Goal: Task Accomplishment & Management: Manage account settings

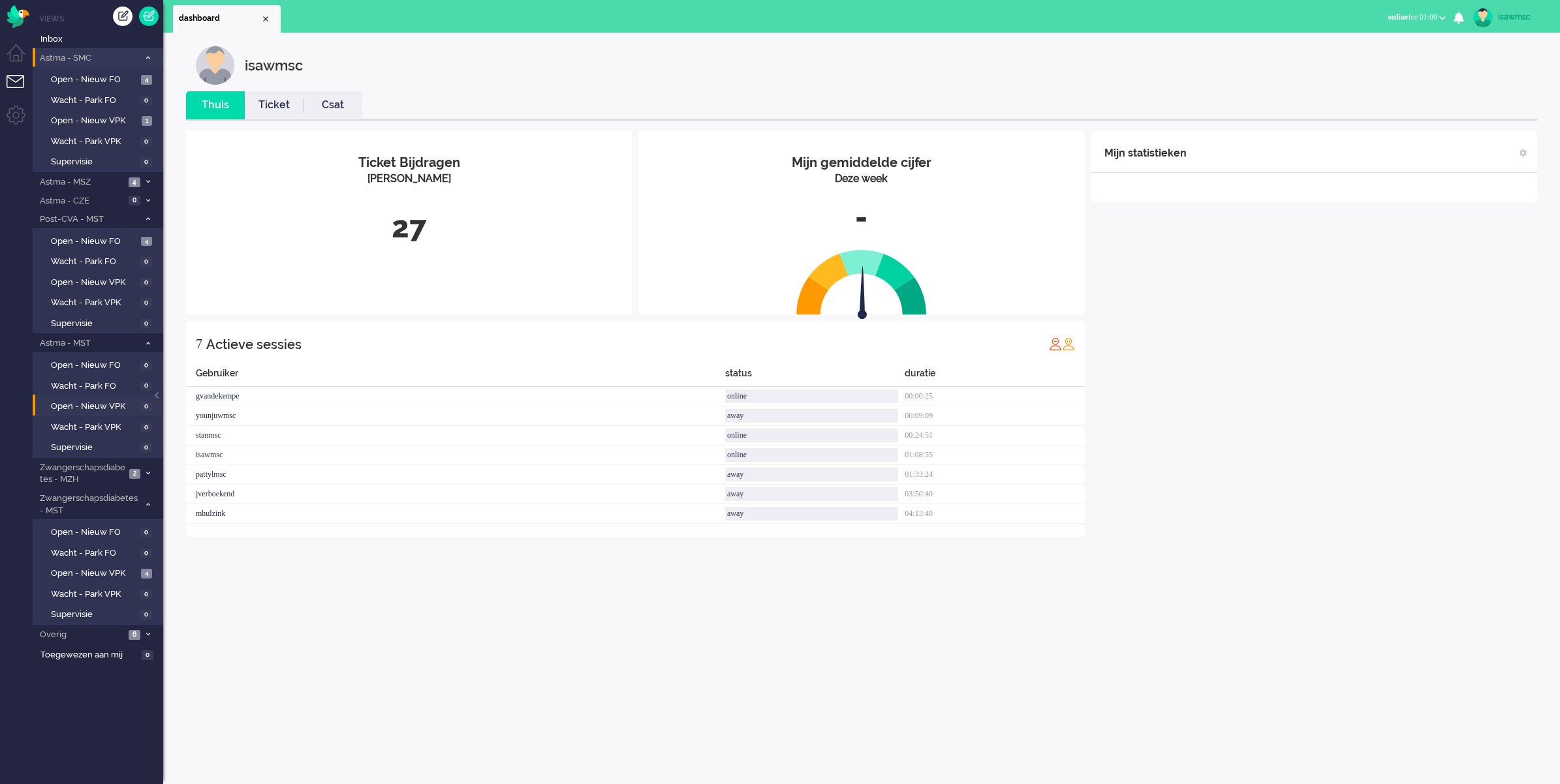
click at [139, 53] on span "Astma - SMC" at bounding box center [88, 58] width 101 height 13
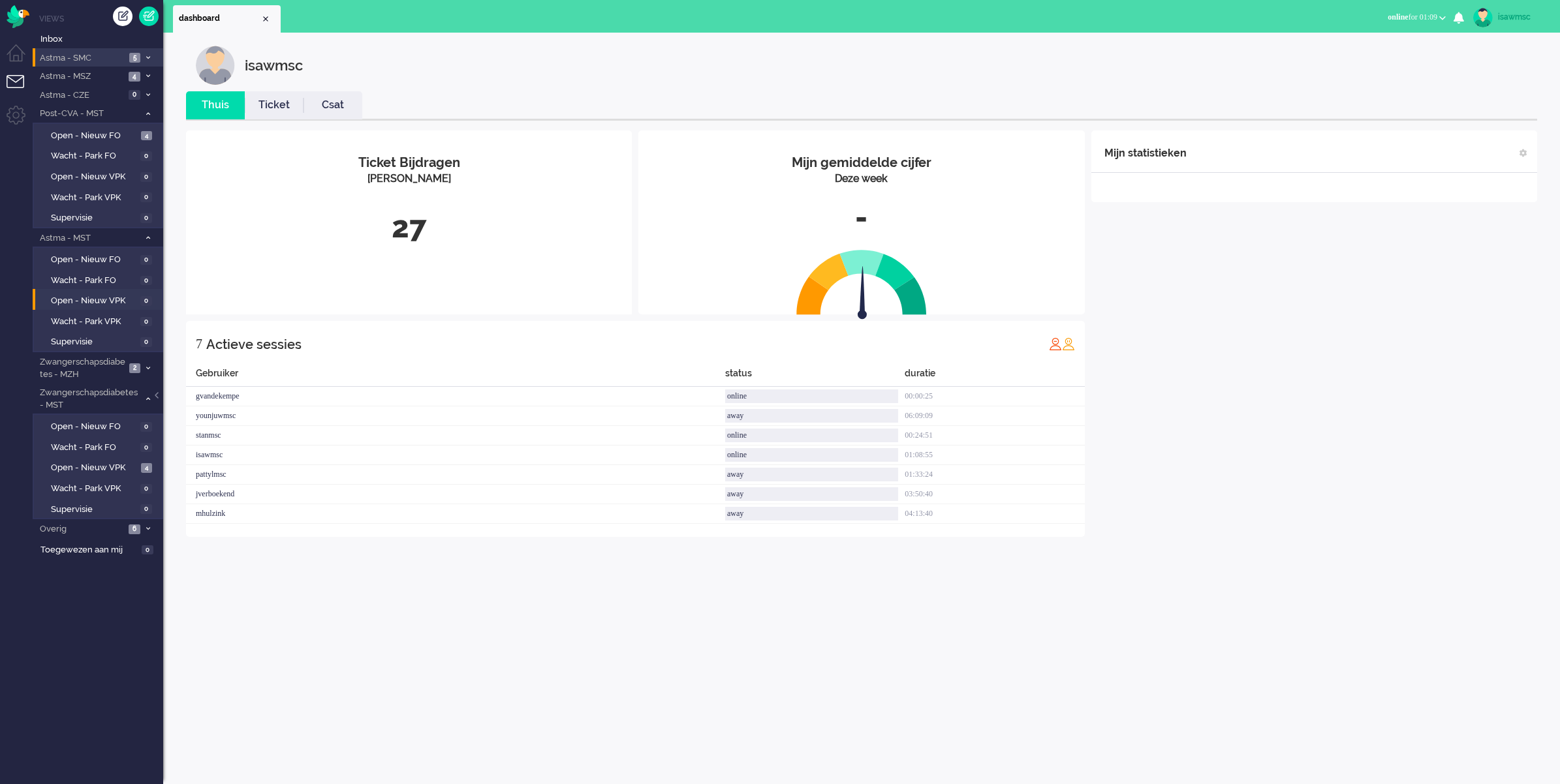
click at [148, 52] on li "Astma - SMC 5" at bounding box center [98, 58] width 131 height 19
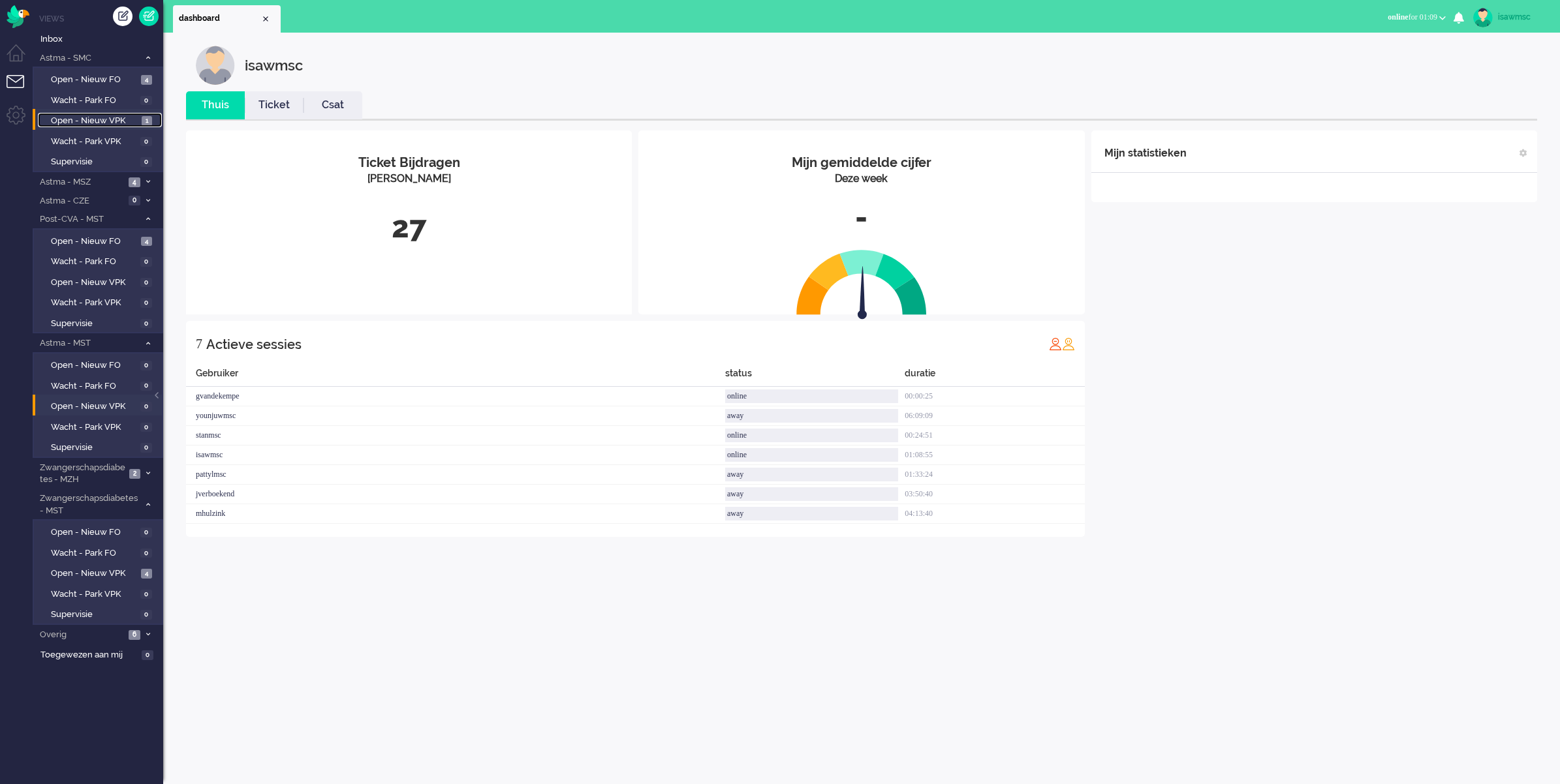
click at [142, 116] on span "1" at bounding box center [146, 121] width 11 height 10
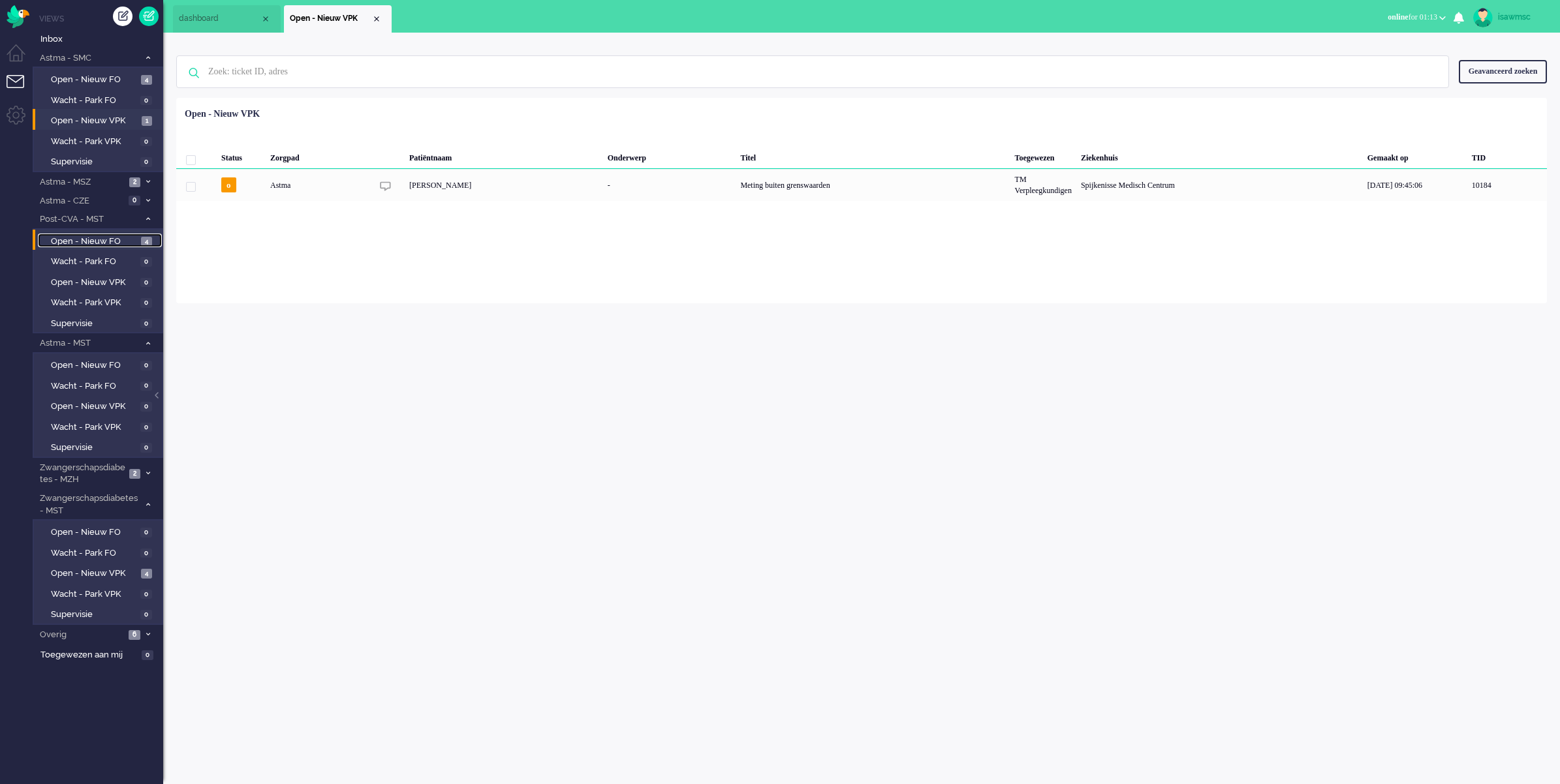
click at [132, 239] on span "Open - Nieuw FO" at bounding box center [94, 241] width 87 height 13
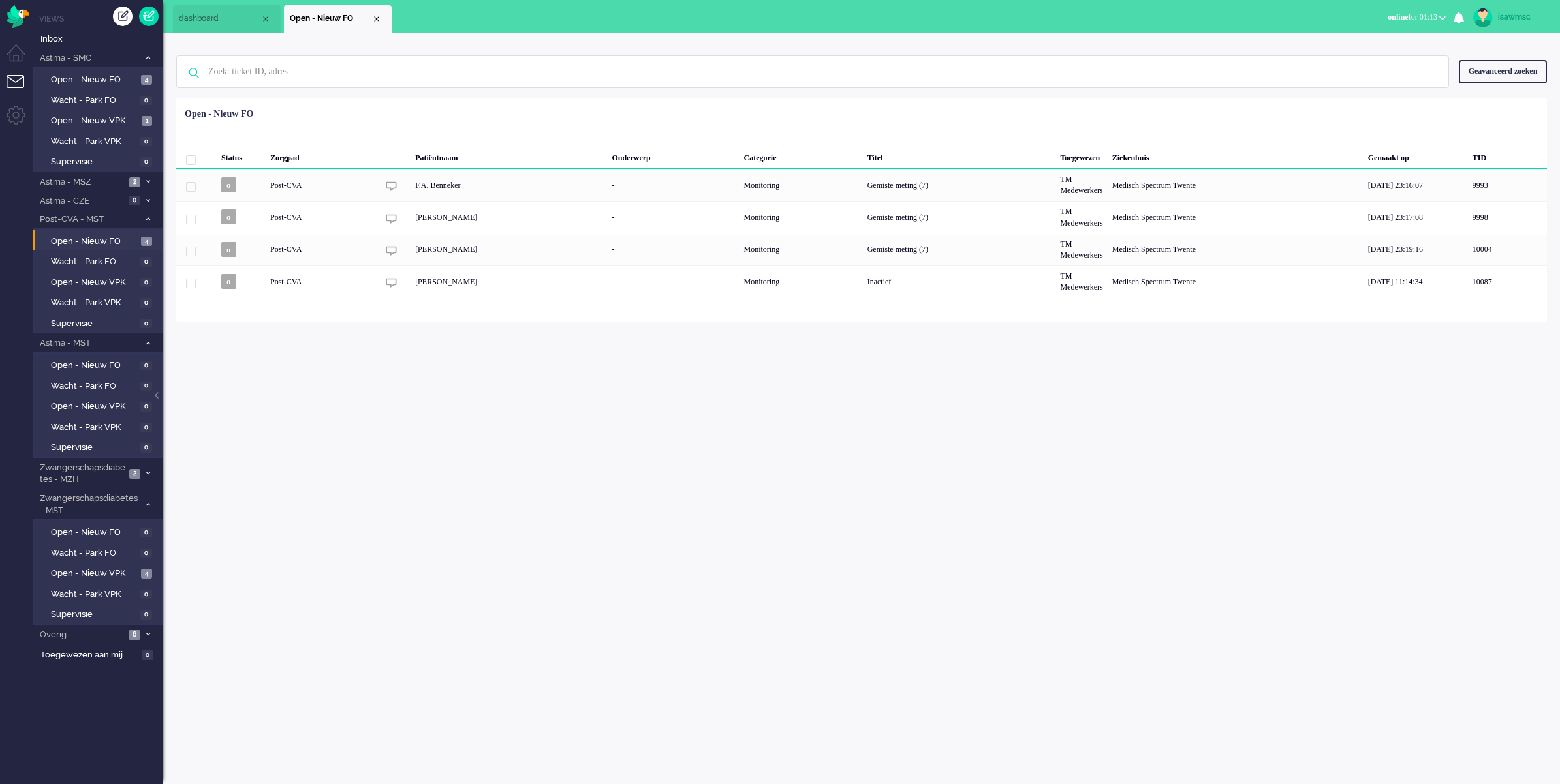
click at [506, 346] on div "isawmsc Thuis Ticket Csat Mijn gemiddelde cijfer Deze week - Ticket Bijdragen P…" at bounding box center [861, 408] width 1396 height 751
click at [378, 20] on div "Close tab" at bounding box center [376, 18] width 11 height 11
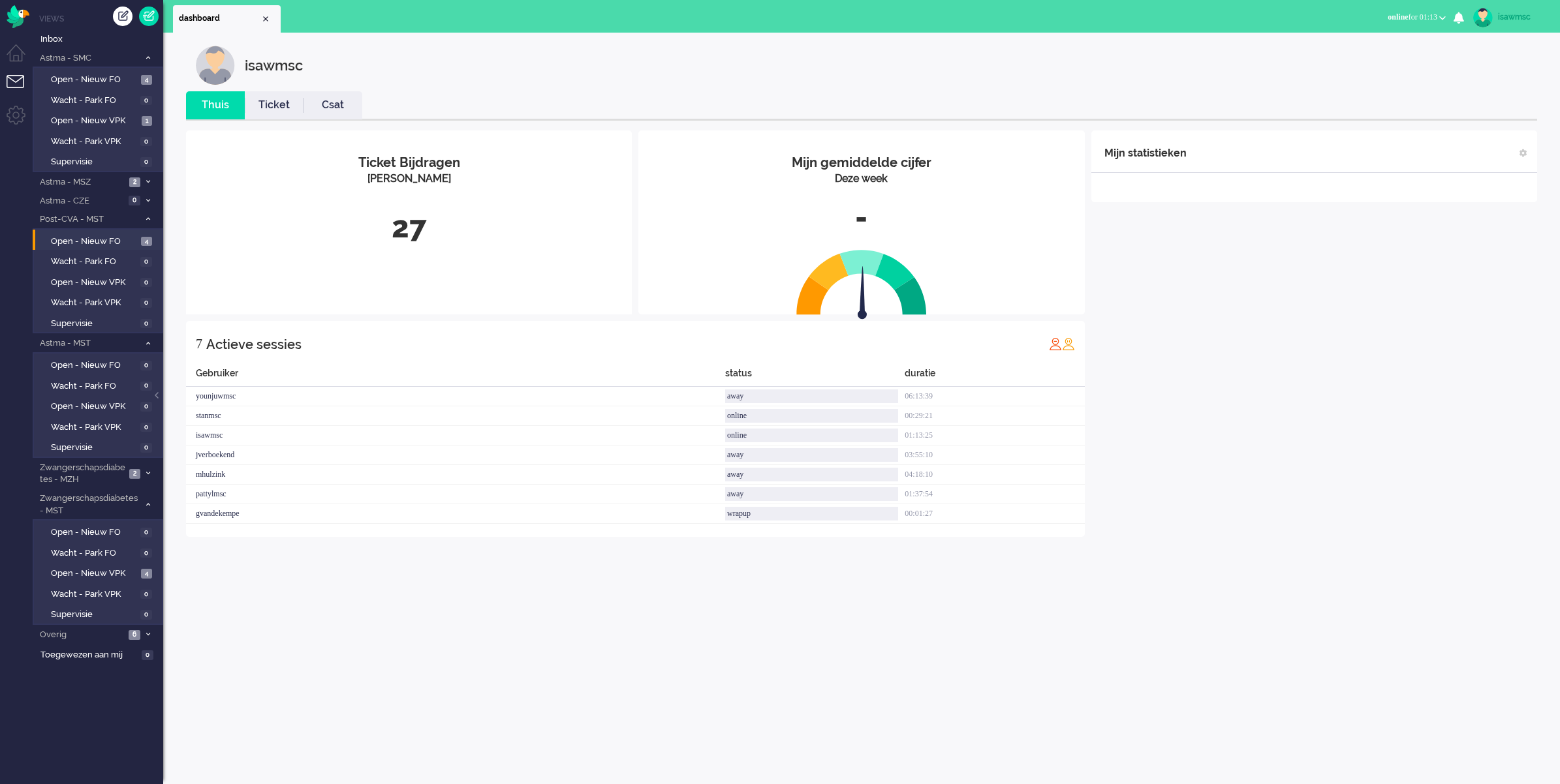
click at [422, 19] on ul "dashboard" at bounding box center [734, 16] width 1123 height 33
click at [443, 87] on div "isawmsc Thuis Ticket Csat Mijn gemiddelde cijfer Deze week - Ticket Bijdragen P…" at bounding box center [861, 302] width 1370 height 514
click at [391, 36] on div "dashboard Dashboard X Dashboard Away Online Outbound pending online for 01:16 A…" at bounding box center [861, 392] width 1396 height 784
click at [502, 79] on div "isawmsc" at bounding box center [871, 64] width 1351 height 39
click at [1330, 327] on div "Mijn statistieken + Statistieken toevoegen Bel tijd (gemiddelde dag) Wrapup tij…" at bounding box center [1314, 334] width 446 height 407
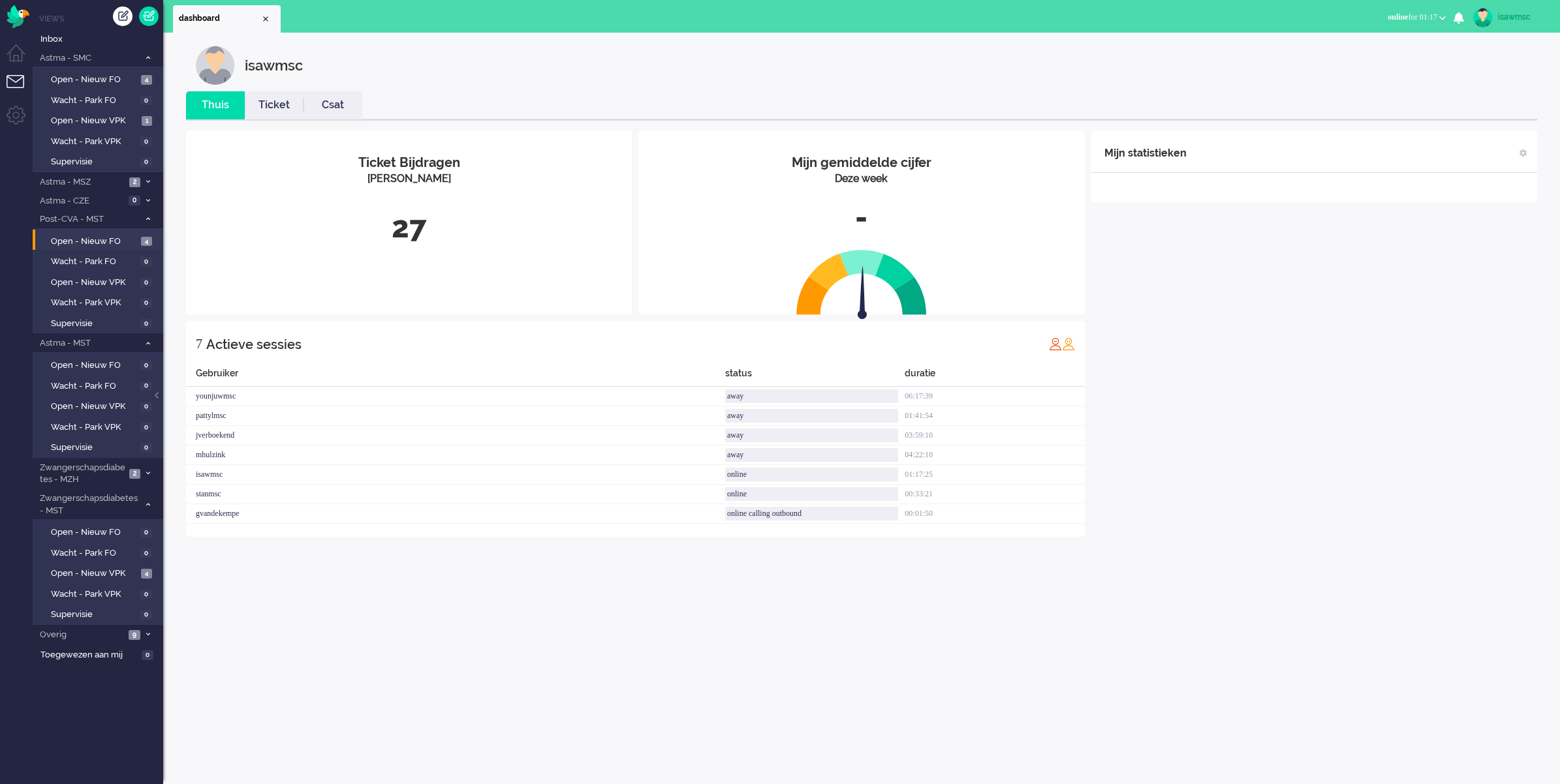
click at [537, 38] on div "isawmsc Thuis Ticket Csat Mijn gemiddelde cijfer Deze week - Ticket Bijdragen P…" at bounding box center [861, 296] width 1396 height 527
click at [1291, 378] on div "Mijn statistieken + Statistieken toevoegen Bel tijd (gemiddelde dag) Wrapup tij…" at bounding box center [1314, 334] width 446 height 407
click at [1123, 417] on div "Mijn statistieken + Statistieken toevoegen Bel tijd (gemiddelde dag) Wrapup tij…" at bounding box center [1314, 334] width 446 height 407
